Goal: Transaction & Acquisition: Purchase product/service

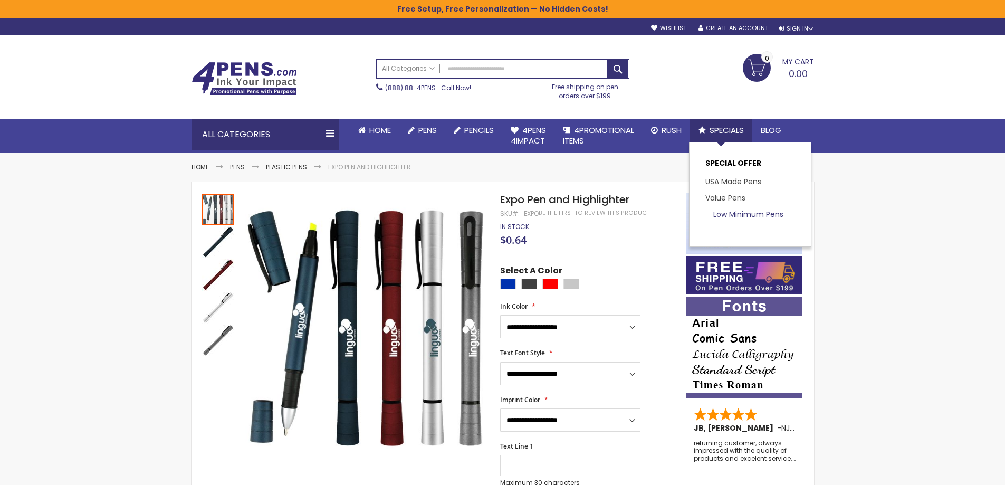
click at [760, 215] on link "Low Minimum Pens" at bounding box center [744, 214] width 78 height 11
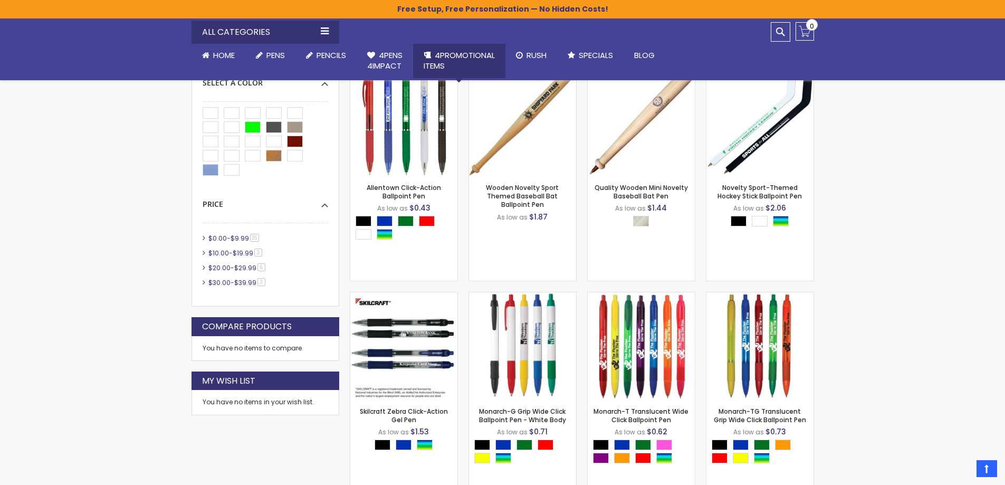
scroll to position [53, 0]
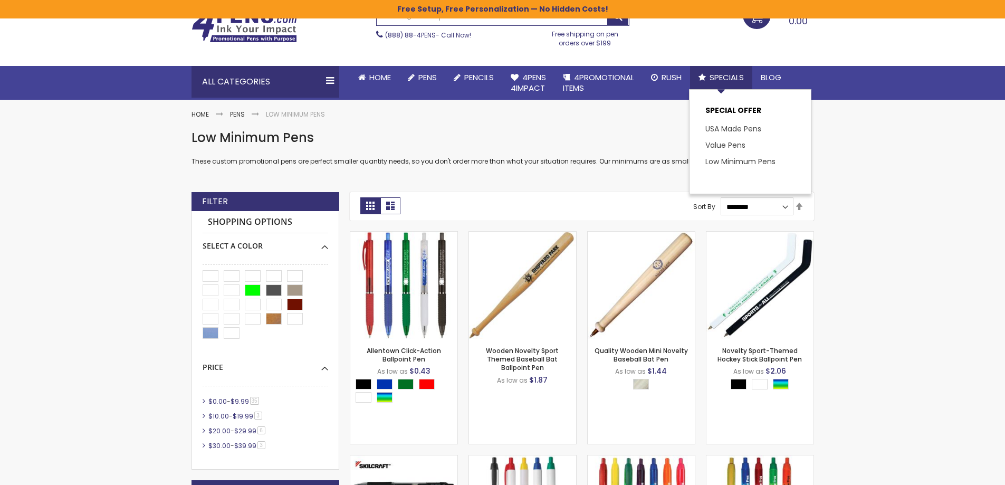
click at [722, 75] on span "Specials" at bounding box center [726, 77] width 34 height 11
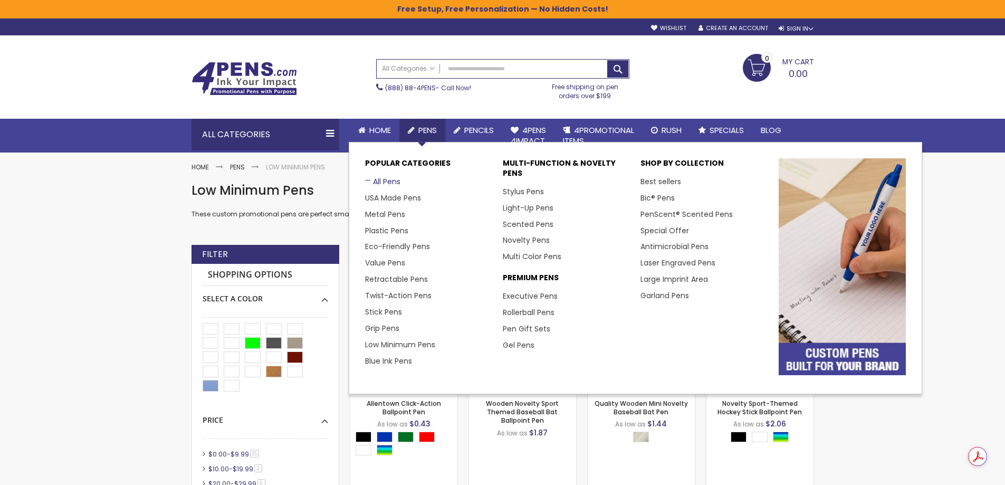
click at [380, 184] on link "All Pens" at bounding box center [382, 181] width 35 height 11
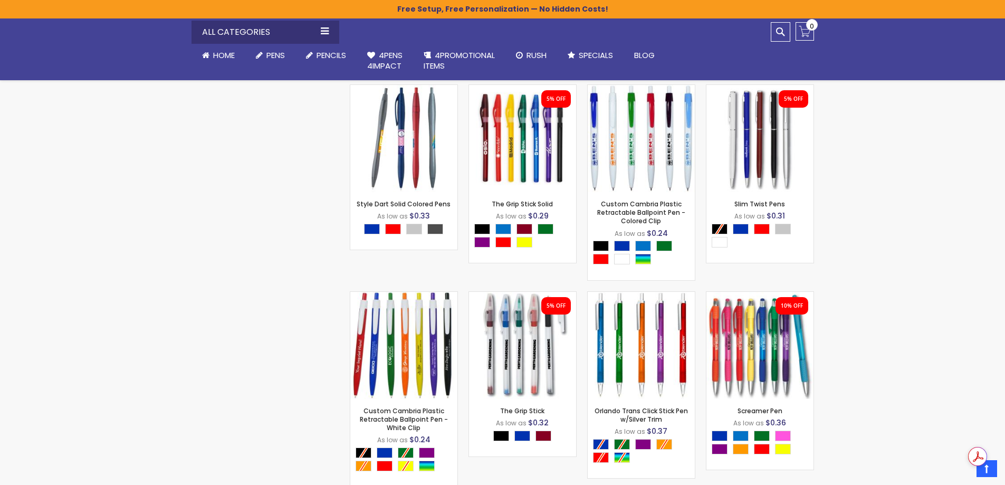
scroll to position [1600, 0]
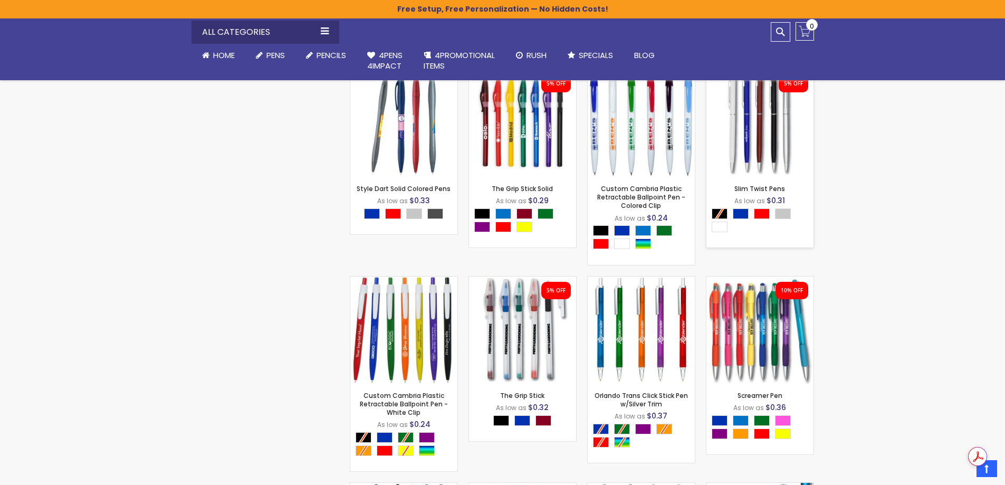
click at [757, 152] on div "- *** + Add to Cart" at bounding box center [759, 159] width 107 height 18
click at [761, 143] on img at bounding box center [759, 123] width 107 height 107
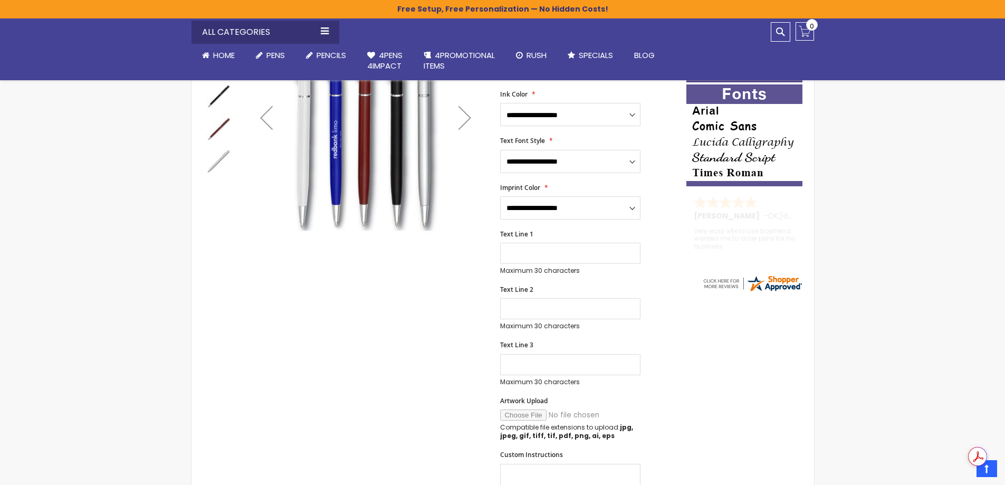
scroll to position [211, 0]
